Goal: Obtain resource: Download file/media

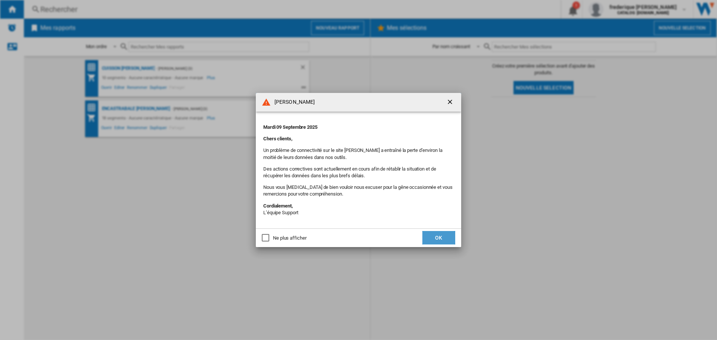
click at [443, 235] on button "OK" at bounding box center [438, 237] width 33 height 13
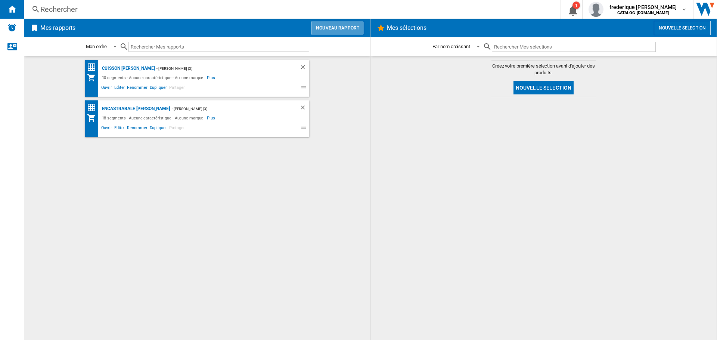
click at [350, 25] on button "Nouveau rapport" at bounding box center [337, 28] width 53 height 14
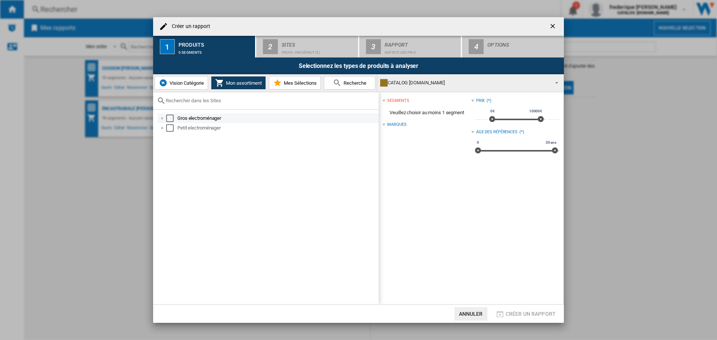
click at [170, 118] on div "Select" at bounding box center [169, 118] width 7 height 7
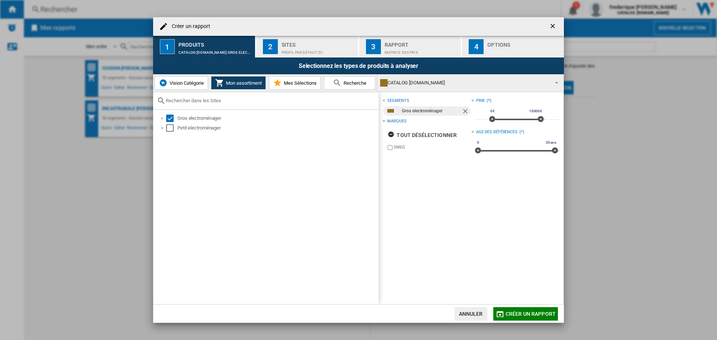
click at [312, 47] on div "Profil par défaut (5)" at bounding box center [319, 51] width 74 height 8
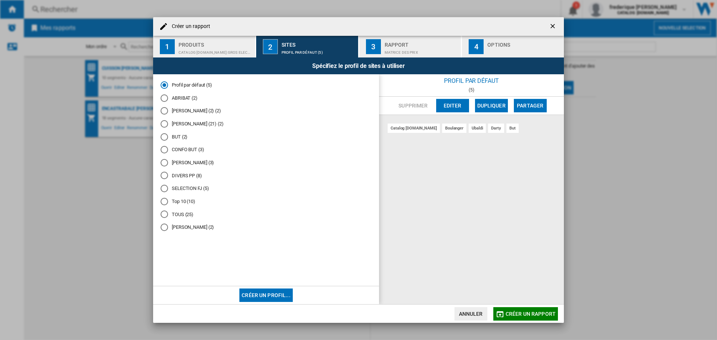
click at [180, 165] on md-radio-button "[PERSON_NAME] (3)" at bounding box center [266, 162] width 211 height 7
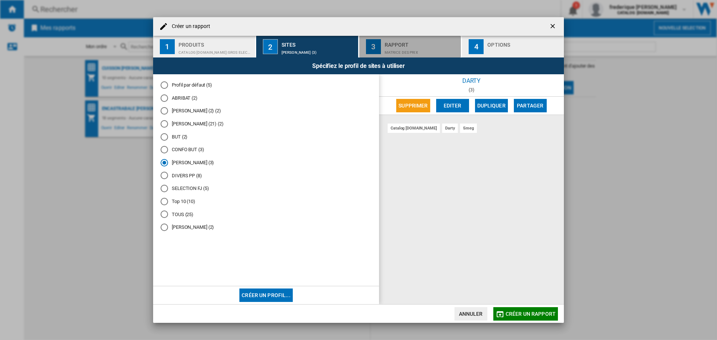
click at [433, 50] on div "Matrice des prix" at bounding box center [422, 51] width 74 height 8
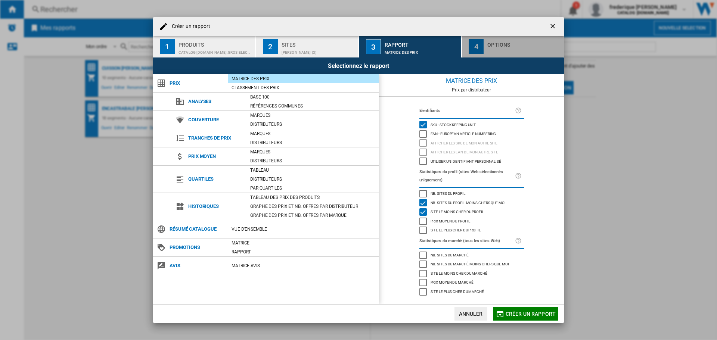
click at [500, 49] on div "button" at bounding box center [524, 51] width 74 height 8
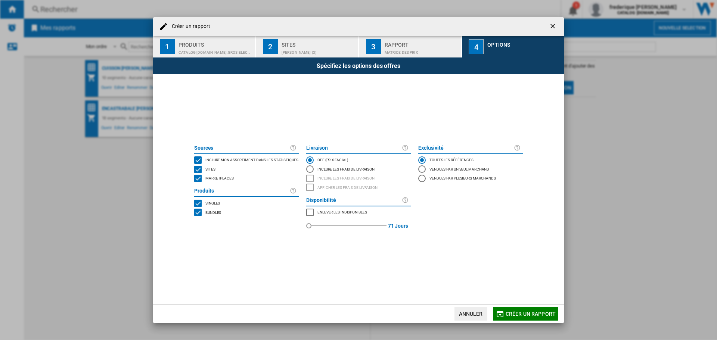
drag, startPoint x: 206, startPoint y: 213, endPoint x: 286, endPoint y: 204, distance: 80.0
click at [206, 213] on span "Bundles" at bounding box center [213, 212] width 16 height 5
click at [211, 177] on span "Marketplaces" at bounding box center [219, 177] width 28 height 5
click at [528, 311] on span "Créer un rapport" at bounding box center [531, 314] width 50 height 6
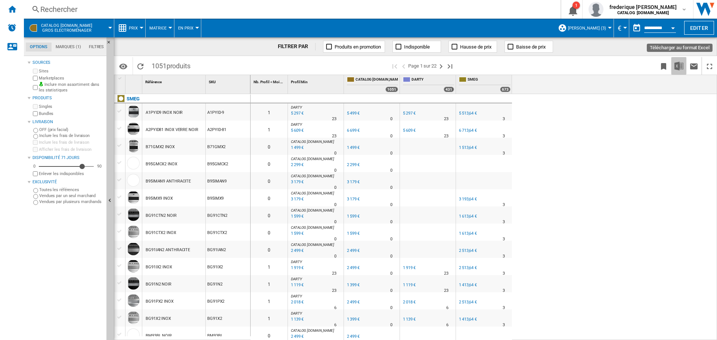
click at [681, 62] on img "Télécharger au format Excel" at bounding box center [679, 66] width 9 height 9
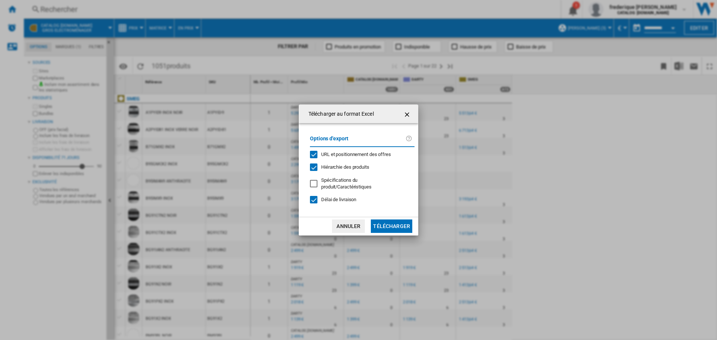
click at [400, 223] on button "Télécharger" at bounding box center [391, 226] width 41 height 13
